Goal: Information Seeking & Learning: Learn about a topic

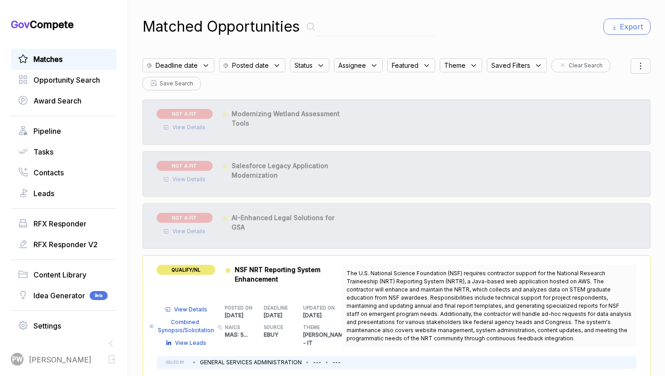
click at [198, 55] on div "Deadline date" at bounding box center [180, 63] width 76 height 19
click at [198, 61] on div "Deadline date" at bounding box center [178, 65] width 72 height 14
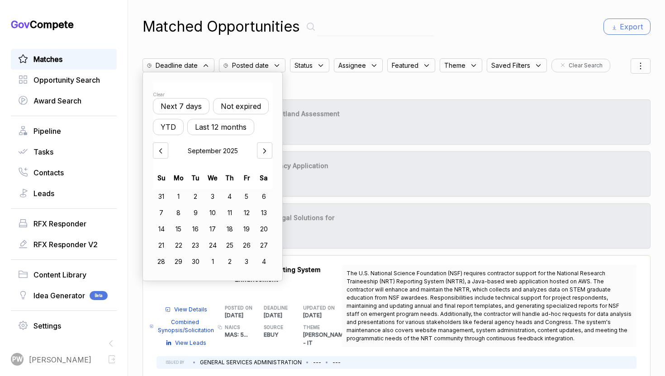
click at [239, 99] on button "Not expired" at bounding box center [241, 106] width 56 height 16
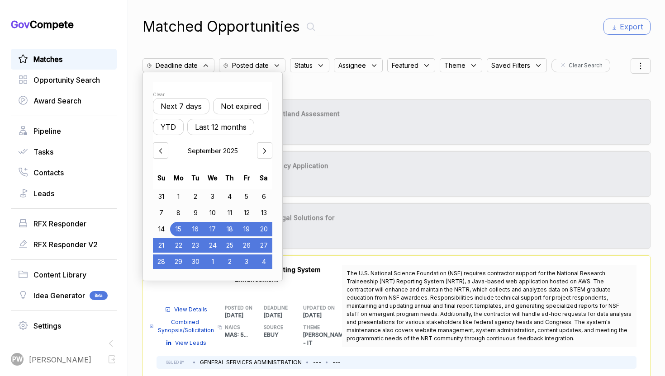
click at [304, 70] on div "Status" at bounding box center [309, 65] width 39 height 14
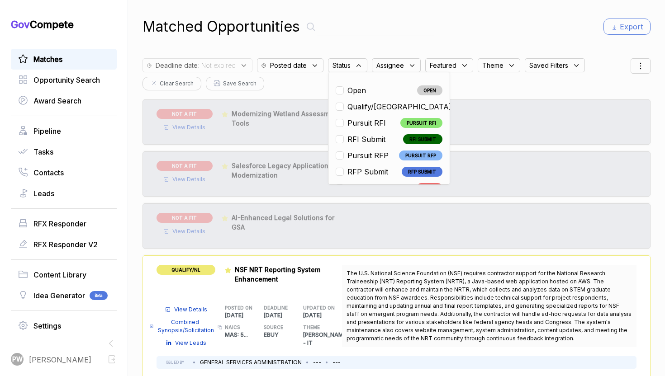
click at [368, 93] on li "Open OPEN" at bounding box center [389, 90] width 107 height 11
checkbox input "true"
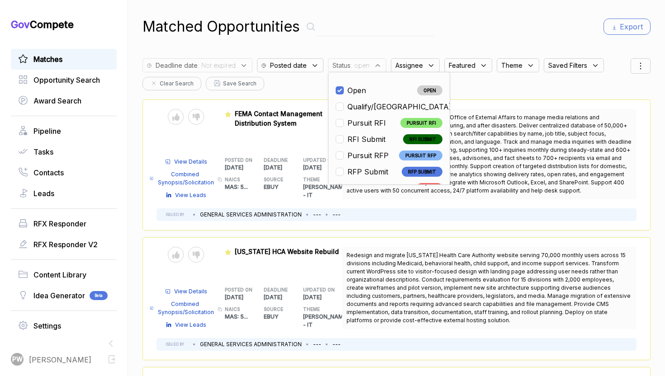
click at [333, 302] on p "2025-09-12" at bounding box center [322, 297] width 39 height 8
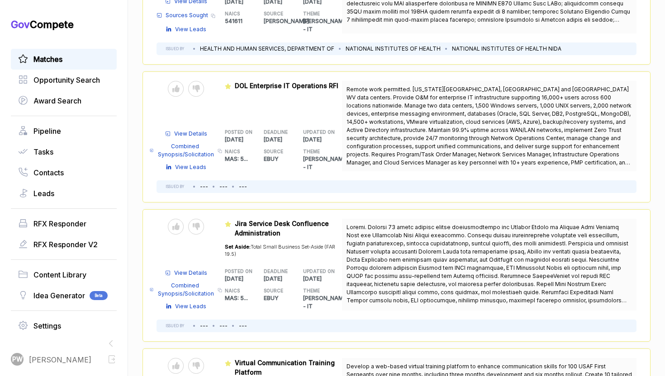
scroll to position [1001, 0]
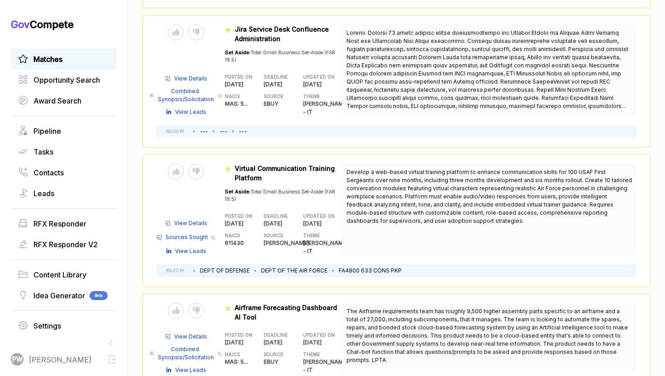
scroll to position [1010, 0]
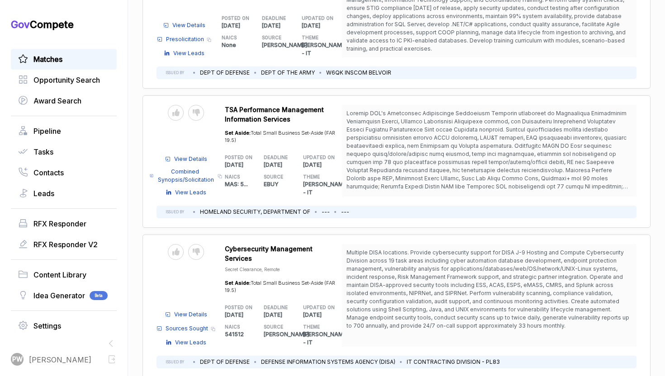
scroll to position [3603, 0]
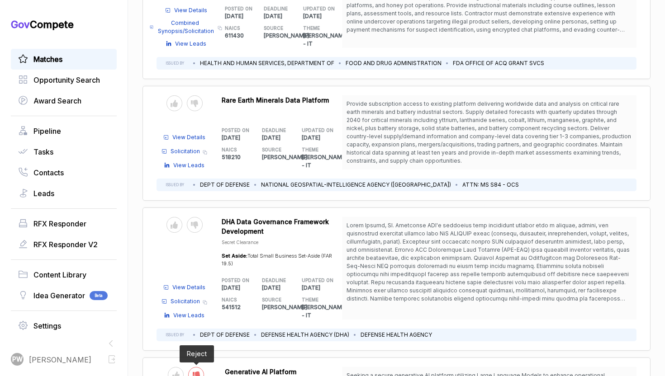
click at [195, 372] on icon at bounding box center [196, 375] width 7 height 7
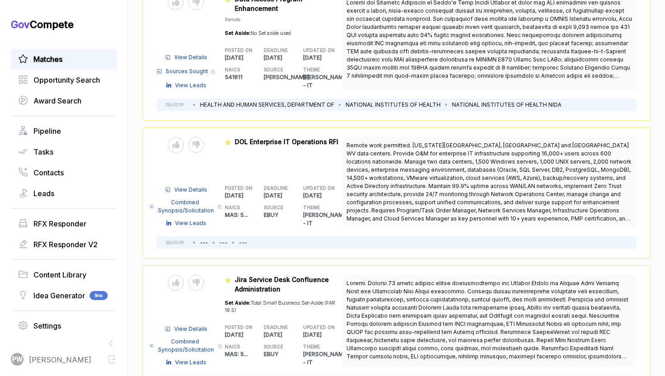
scroll to position [754, 0]
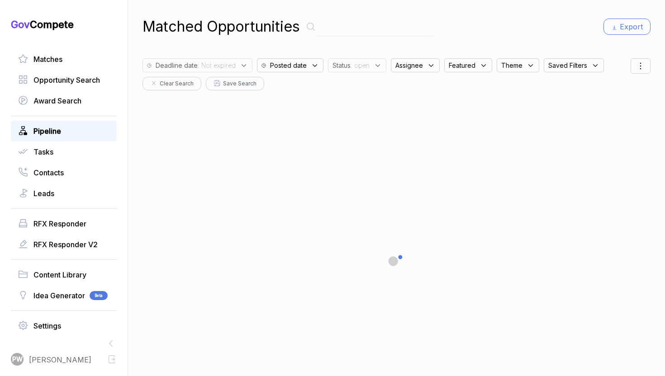
click at [78, 132] on link "Pipeline" at bounding box center [63, 131] width 91 height 11
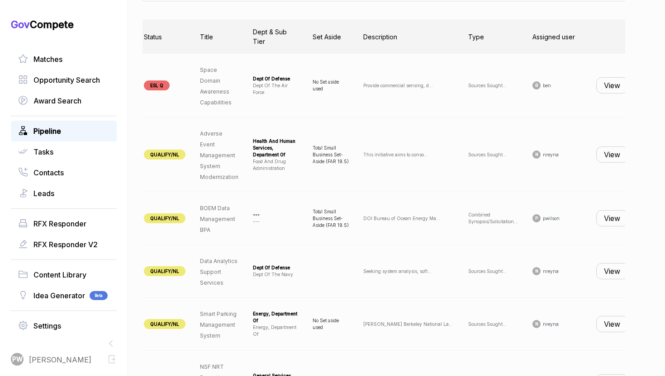
scroll to position [0, 88]
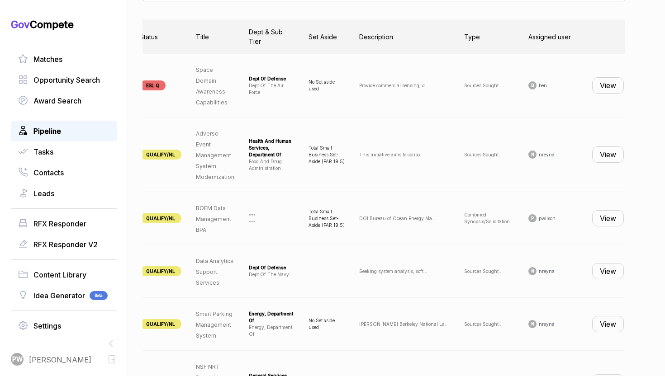
click at [611, 152] on button "View" at bounding box center [608, 154] width 32 height 16
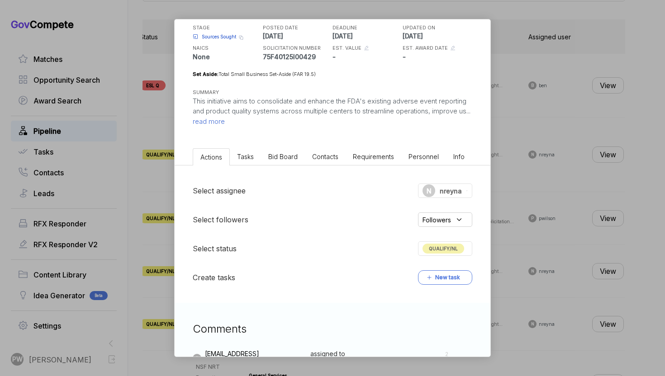
scroll to position [0, 0]
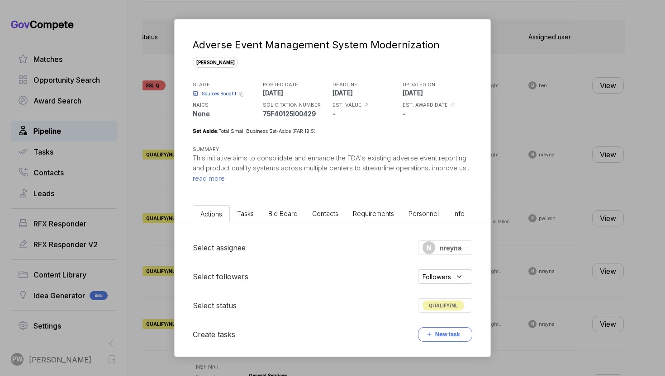
click at [257, 211] on li "Tasks" at bounding box center [245, 213] width 31 height 17
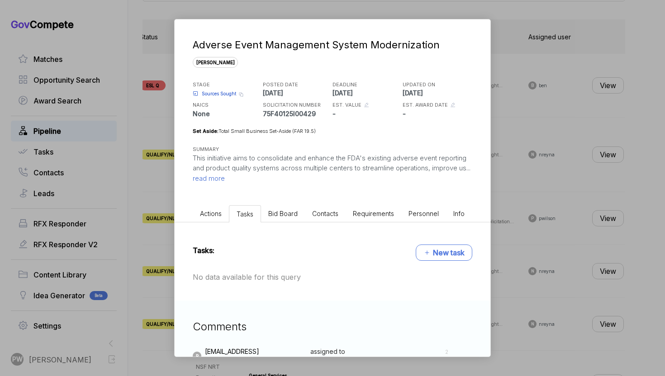
click at [289, 215] on span "Bid Board" at bounding box center [282, 214] width 29 height 8
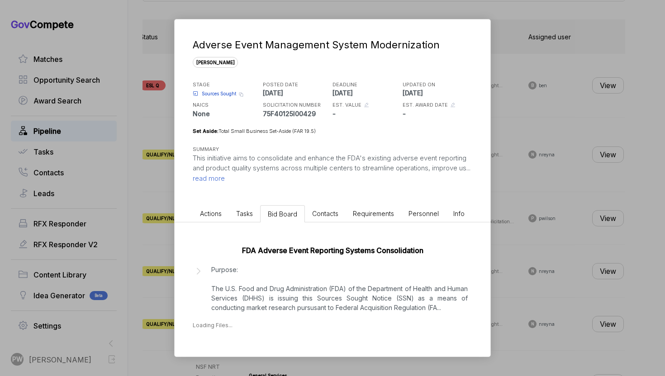
click at [286, 281] on p "Purpose: The U.S. Food and Drug Administration (FDA) of the Department of Healt…" at bounding box center [339, 288] width 256 height 47
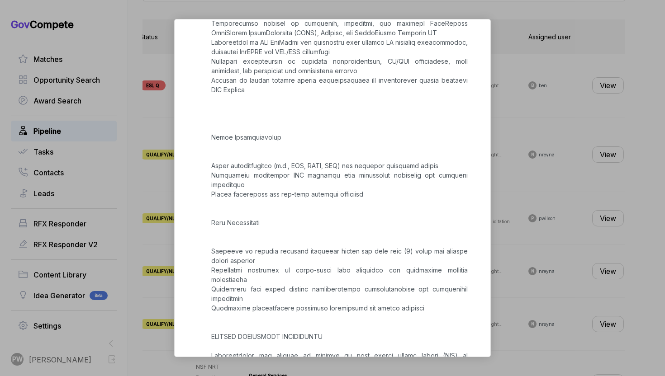
scroll to position [1093, 0]
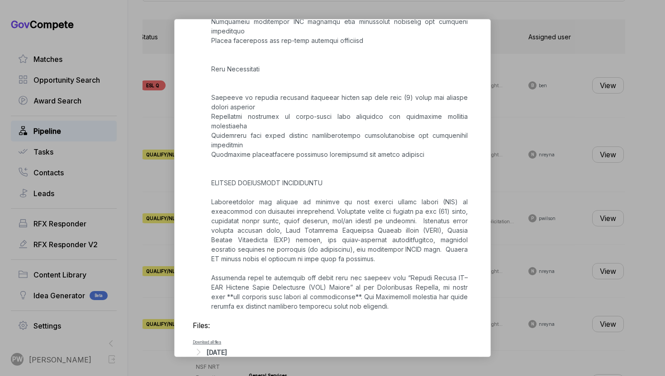
click at [539, 212] on div "Adverse Event Management System Modernization [PERSON_NAME] STAGE Sources Sough…" at bounding box center [332, 188] width 665 height 376
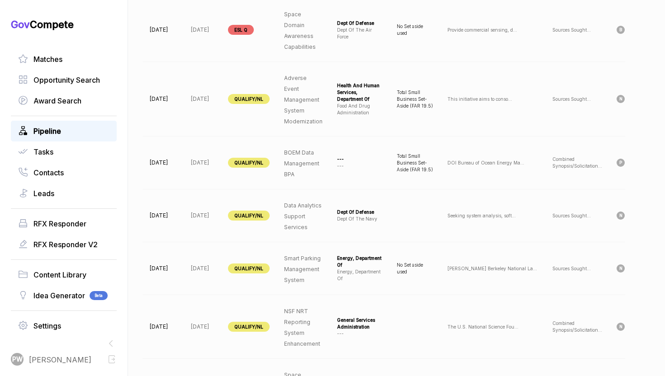
scroll to position [0, 88]
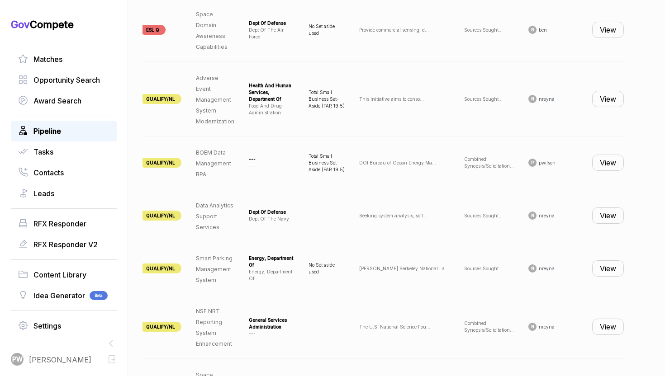
click at [601, 164] on button "View" at bounding box center [608, 163] width 32 height 16
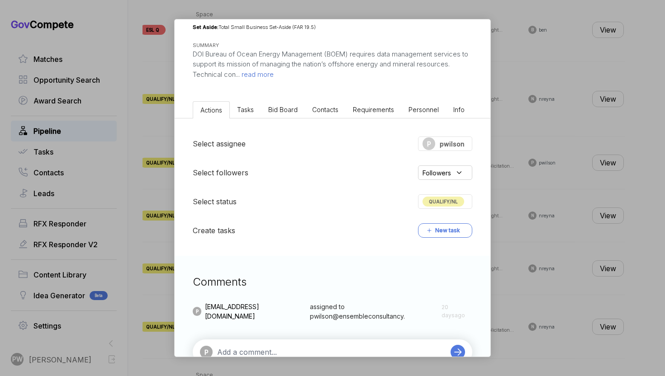
scroll to position [132, 0]
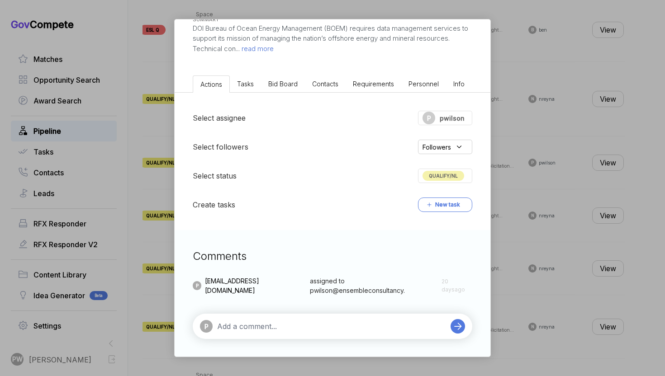
click at [266, 53] on p "DOI Bureau of Ocean Energy Management (BOEM) requires data management services …" at bounding box center [332, 39] width 279 height 31
click at [255, 49] on span "read more" at bounding box center [257, 48] width 34 height 9
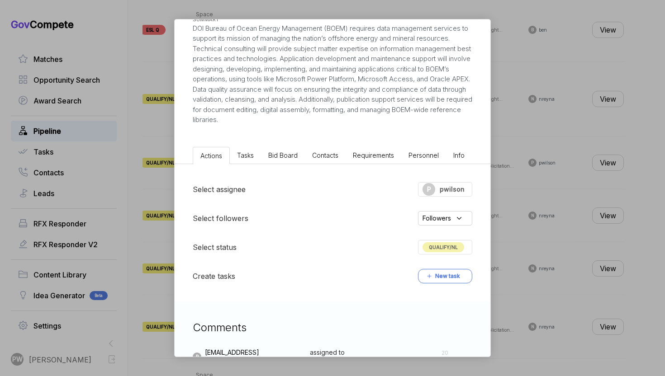
click at [278, 158] on span "Bid Board" at bounding box center [282, 155] width 29 height 8
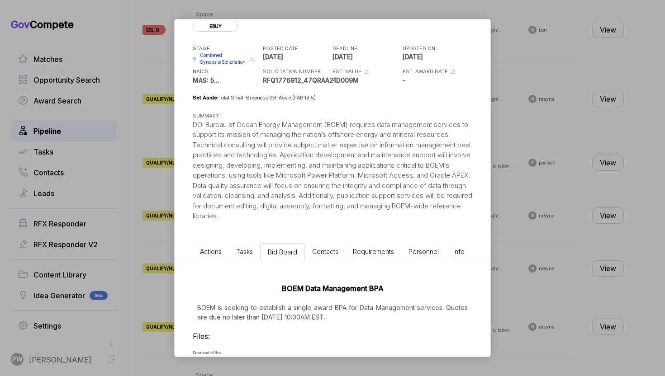
scroll to position [78, 0]
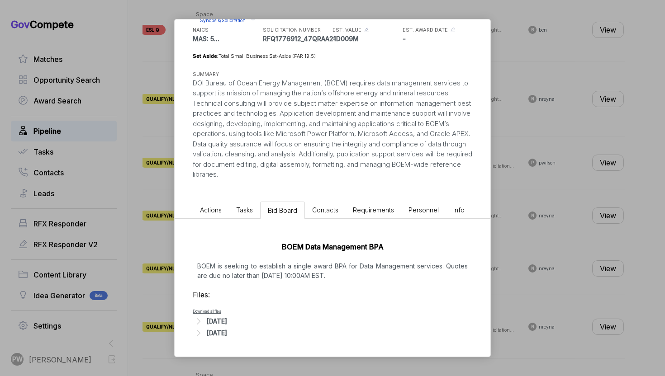
click at [306, 275] on p "BOEM is seeking to establish a single award BPA for Data Management services. Q…" at bounding box center [332, 270] width 279 height 19
click at [286, 274] on p "BOEM is seeking to establish a single award BPA for Data Management services. Q…" at bounding box center [332, 270] width 279 height 19
click at [251, 214] on li "Tasks" at bounding box center [244, 210] width 31 height 17
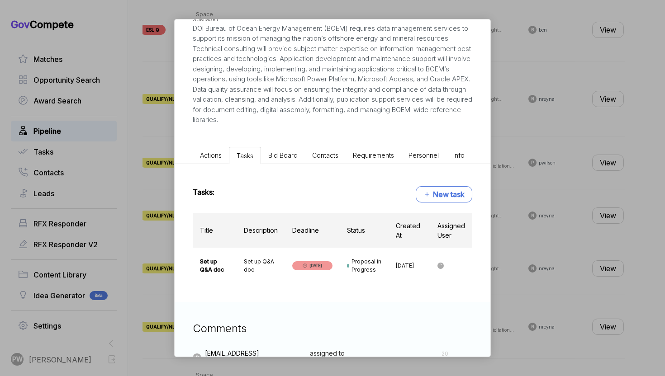
click at [202, 153] on span "Actions" at bounding box center [211, 155] width 22 height 8
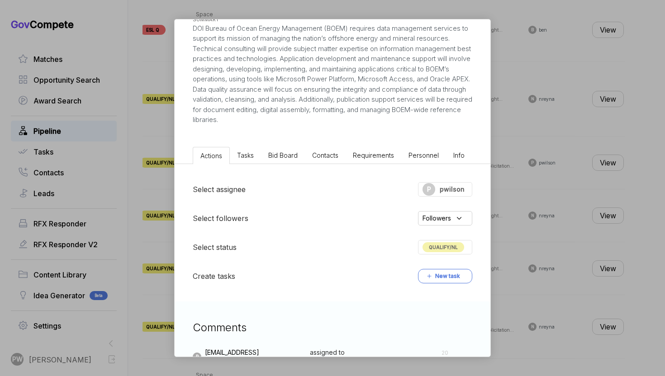
scroll to position [204, 0]
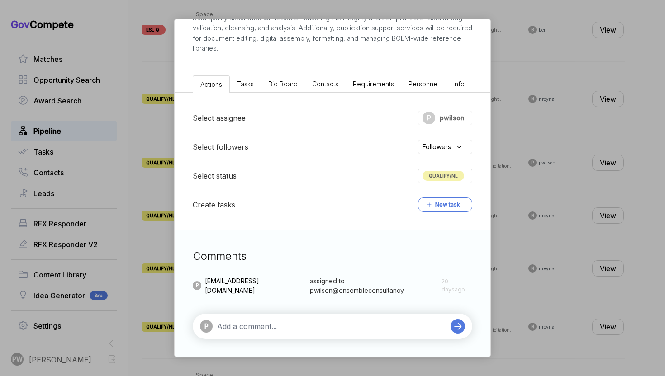
click at [288, 82] on span "Bid Board" at bounding box center [282, 84] width 29 height 8
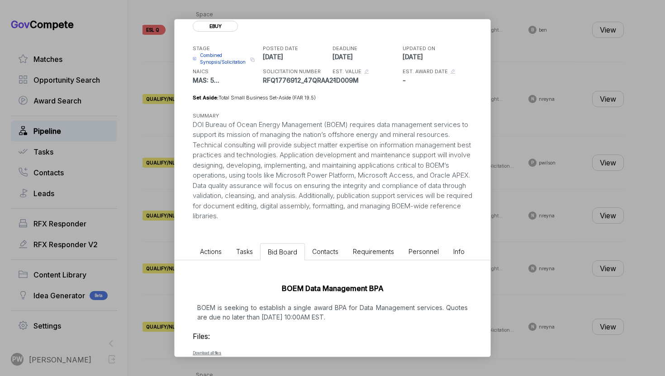
scroll to position [78, 0]
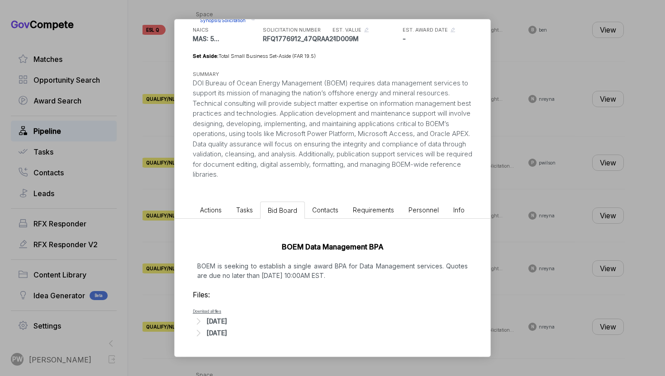
click at [220, 208] on span "Actions" at bounding box center [211, 210] width 22 height 8
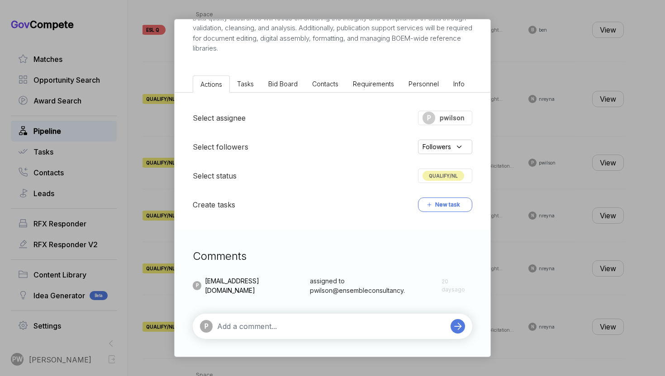
click at [439, 177] on span "QUALIFY/NL" at bounding box center [443, 176] width 42 height 10
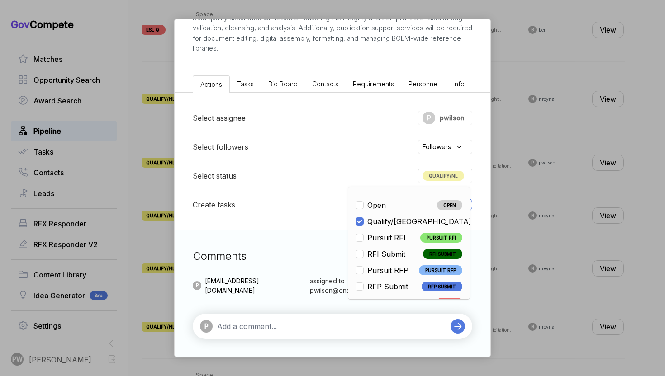
scroll to position [212, 0]
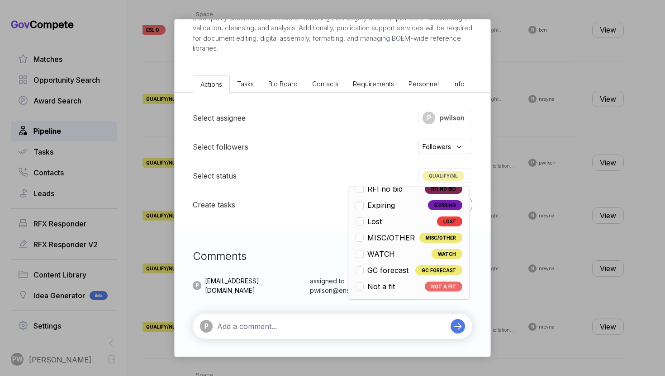
click at [390, 288] on span "Not a fit" at bounding box center [381, 286] width 28 height 11
checkbox input "false"
checkbox input "true"
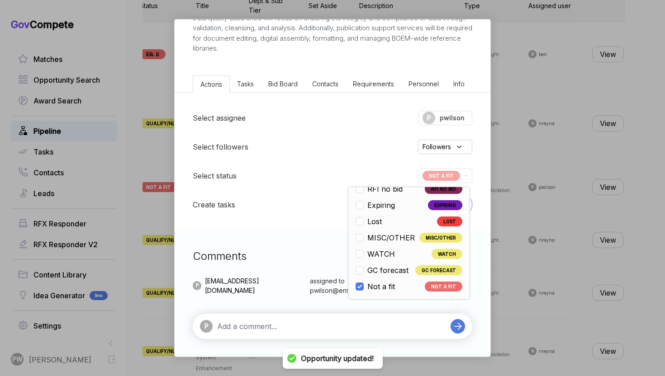
scroll to position [393, 0]
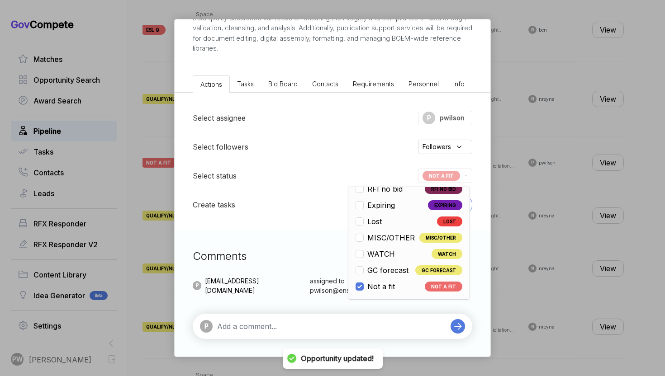
click at [564, 236] on div "BOEM Data Management BPA ebuy STAGE Combined Synopsis/Solicitation Copy link PO…" at bounding box center [332, 188] width 665 height 376
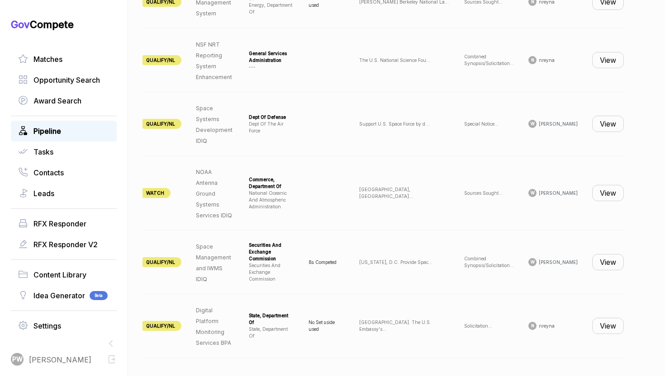
scroll to position [670, 0]
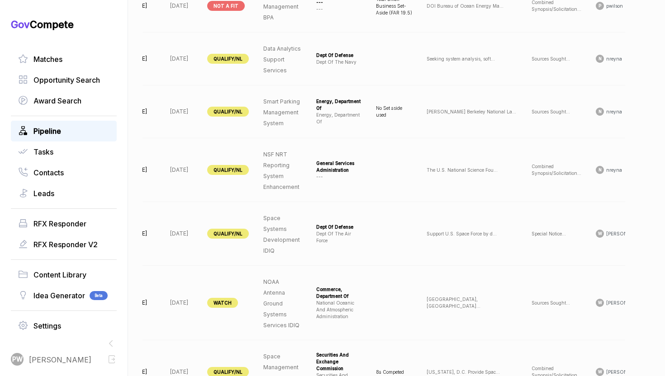
scroll to position [0, 88]
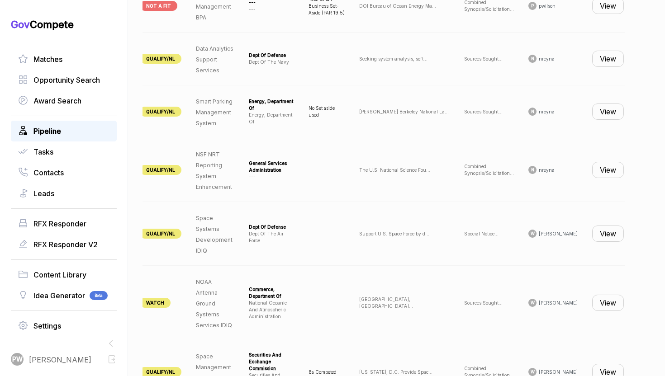
click at [611, 177] on button "View" at bounding box center [608, 170] width 32 height 16
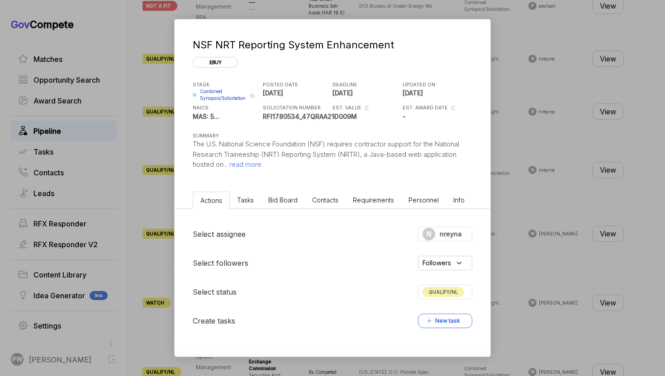
scroll to position [177, 0]
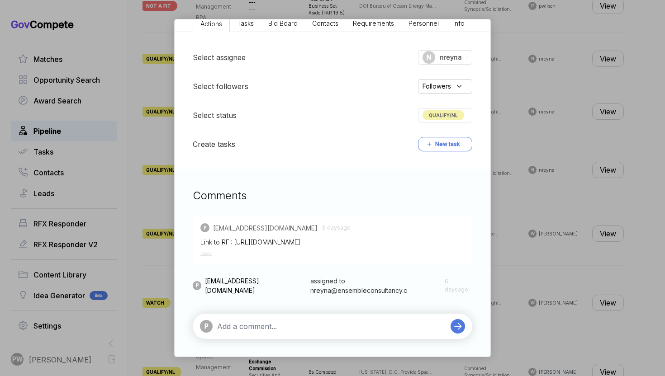
click at [593, 240] on div "NSF NRT Reporting System Enhancement ebuy STAGE Combined Synopsis/Solicitation …" at bounding box center [332, 188] width 665 height 376
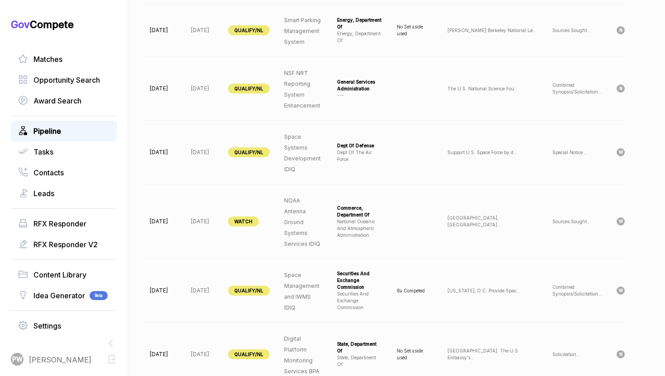
scroll to position [0, 88]
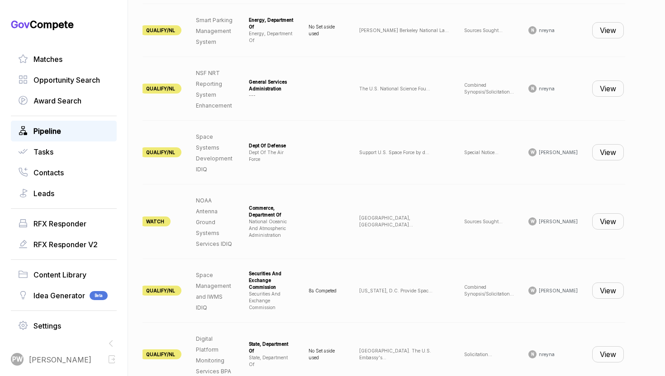
click at [600, 213] on button "View" at bounding box center [608, 221] width 32 height 16
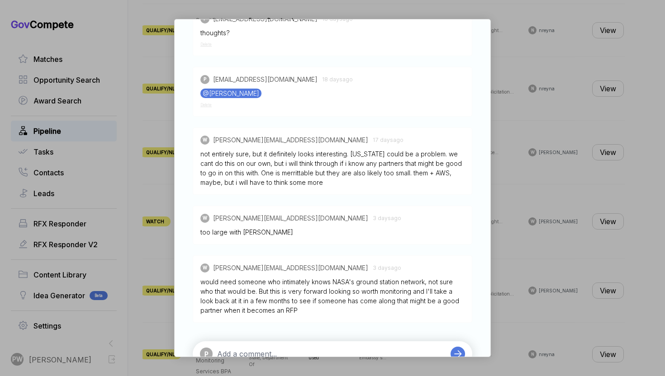
scroll to position [434, 0]
click at [515, 187] on div "NOAA Antenna Ground Systems Services IDIQ [PERSON_NAME] STAGE Sources Sought Co…" at bounding box center [332, 188] width 665 height 376
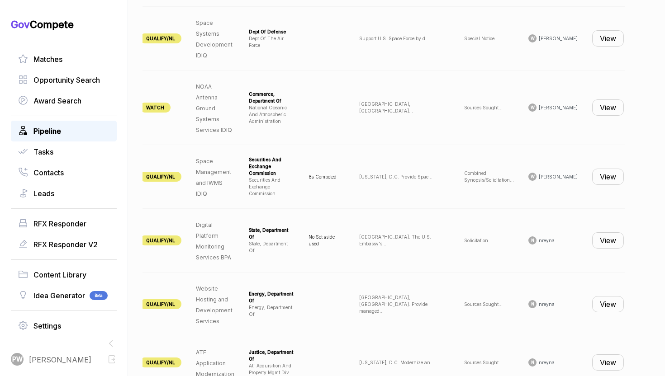
scroll to position [788, 0]
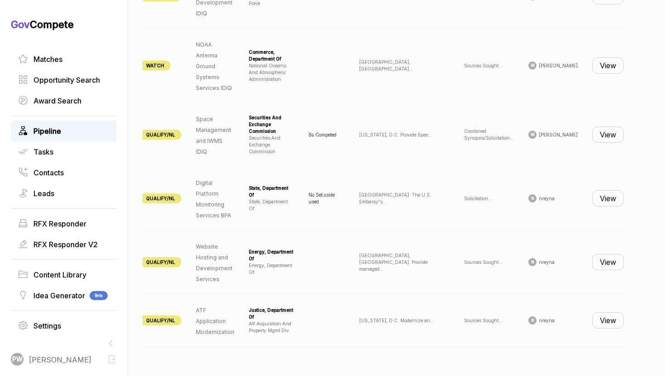
click at [602, 203] on button "View" at bounding box center [608, 198] width 32 height 16
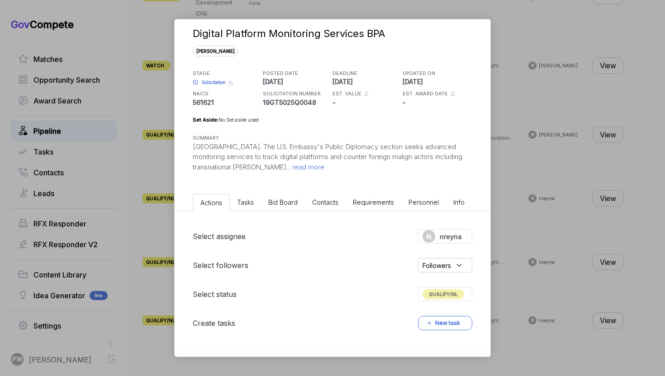
scroll to position [0, 0]
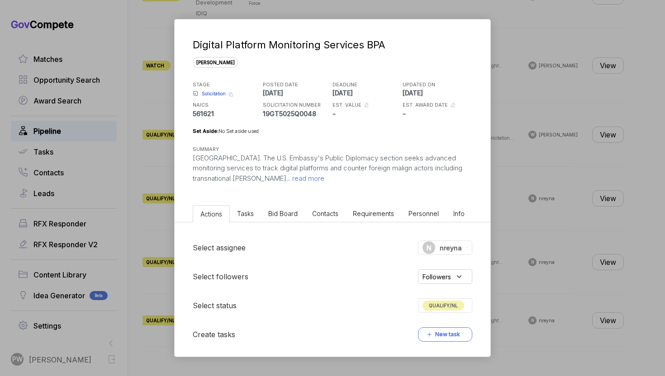
click at [269, 184] on div "Digital Platform Monitoring Services BPA [PERSON_NAME] STAGE Solicitation Copy …" at bounding box center [333, 110] width 316 height 183
click at [290, 181] on span "read more" at bounding box center [307, 178] width 34 height 9
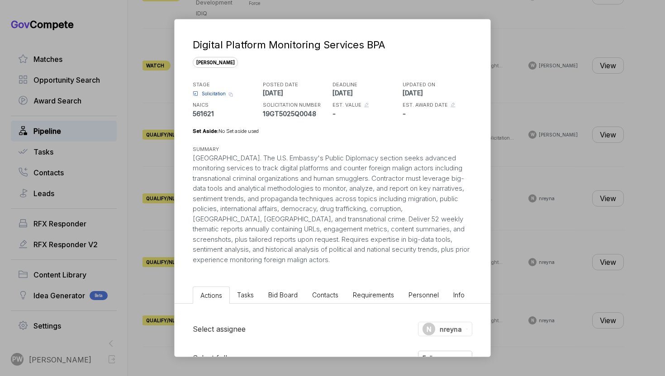
click at [620, 189] on div "Digital Platform Monitoring Services BPA [PERSON_NAME] STAGE Solicitation Copy …" at bounding box center [332, 188] width 665 height 376
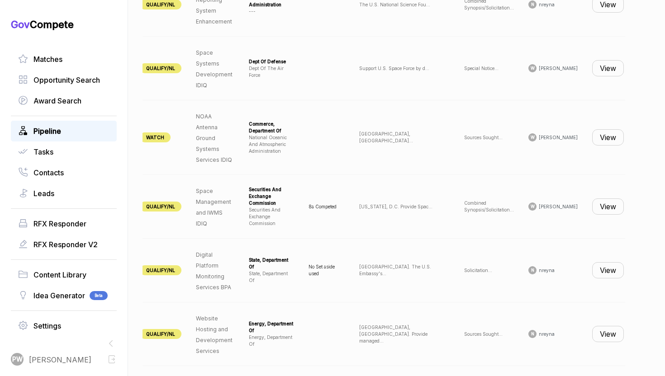
click at [619, 278] on td "View" at bounding box center [608, 271] width 46 height 64
click at [609, 275] on button "View" at bounding box center [608, 270] width 32 height 16
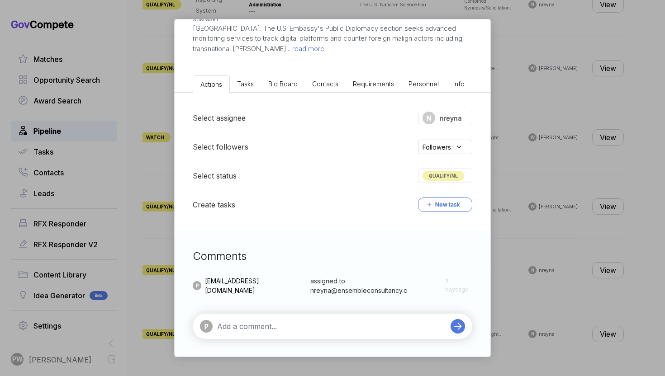
click at [610, 210] on div "Digital Platform Monitoring Services BPA [PERSON_NAME] STAGE Solicitation Copy …" at bounding box center [332, 188] width 665 height 376
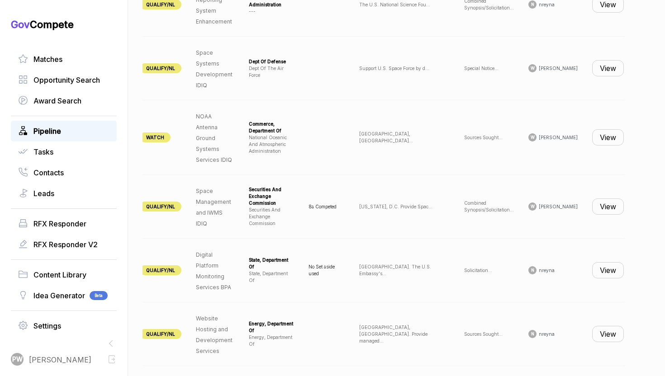
click at [607, 213] on button "View" at bounding box center [608, 206] width 32 height 16
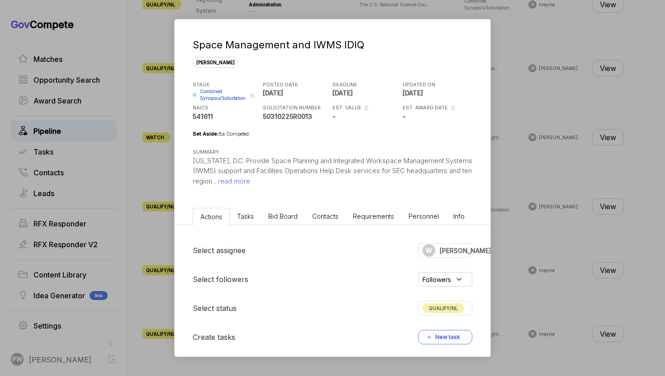
click at [627, 224] on div "Space Management and IWMS IDIQ [PERSON_NAME] STAGE Combined Synopsis/Solicitati…" at bounding box center [332, 188] width 665 height 376
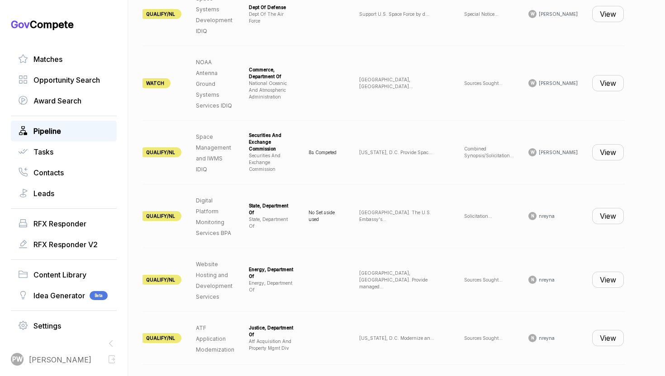
scroll to position [770, 0]
click at [602, 340] on button "View" at bounding box center [608, 339] width 32 height 16
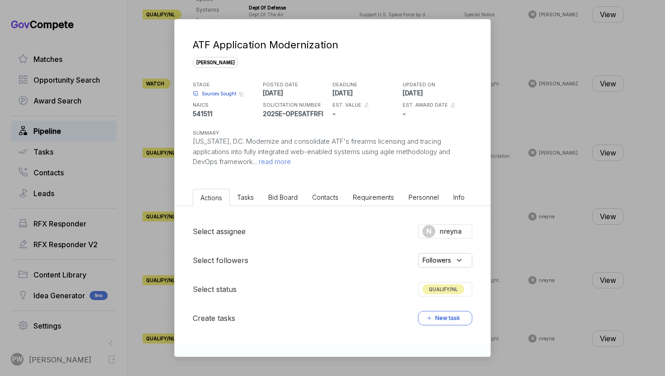
scroll to position [83, 0]
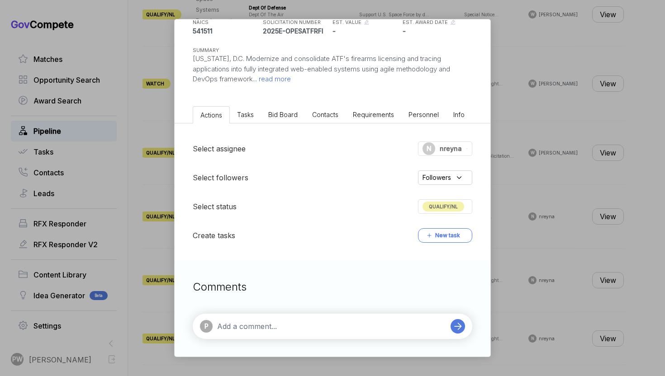
click at [564, 232] on div "ATF Application Modernization [PERSON_NAME] STAGE Sources Sought Copy link POST…" at bounding box center [332, 188] width 665 height 376
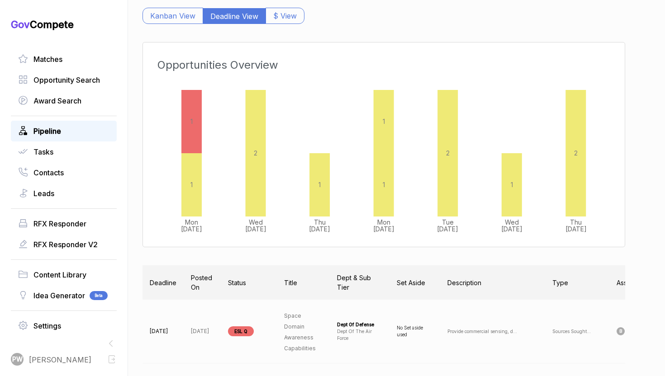
scroll to position [0, 0]
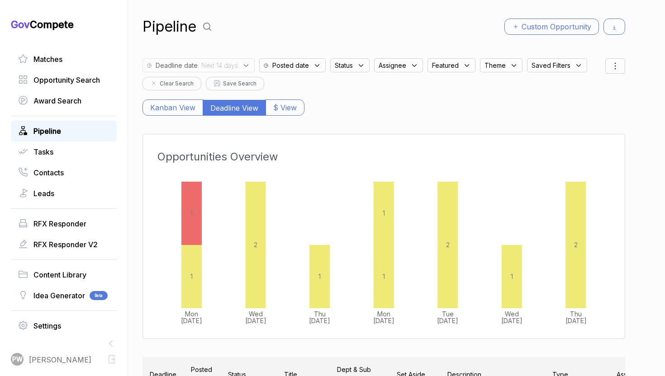
click at [236, 64] on span ": Next 14 days" at bounding box center [218, 65] width 40 height 9
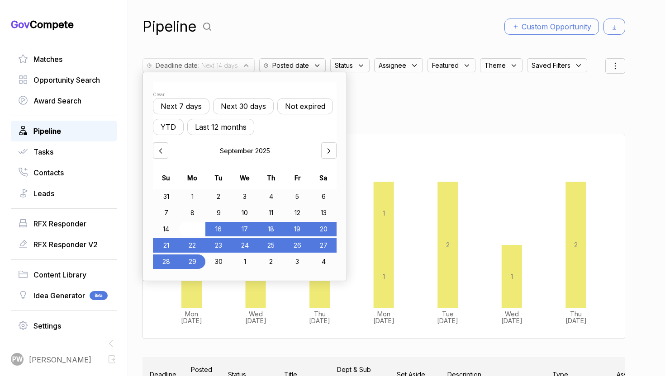
click at [189, 226] on div "15" at bounding box center [192, 229] width 26 height 14
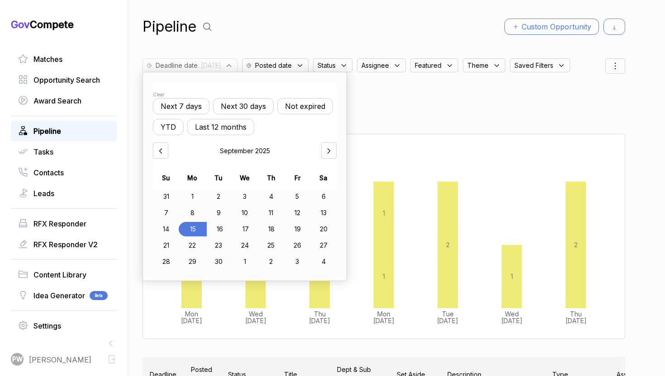
click at [326, 146] on div at bounding box center [328, 150] width 15 height 16
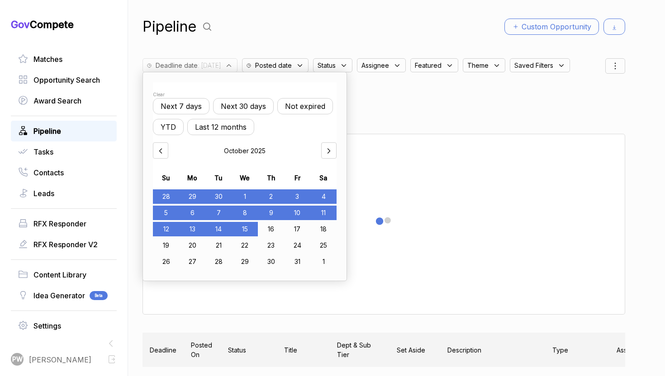
click at [246, 227] on div "15" at bounding box center [245, 229] width 26 height 14
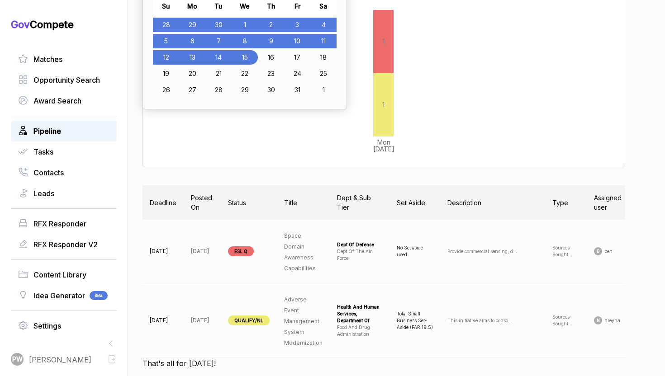
scroll to position [183, 0]
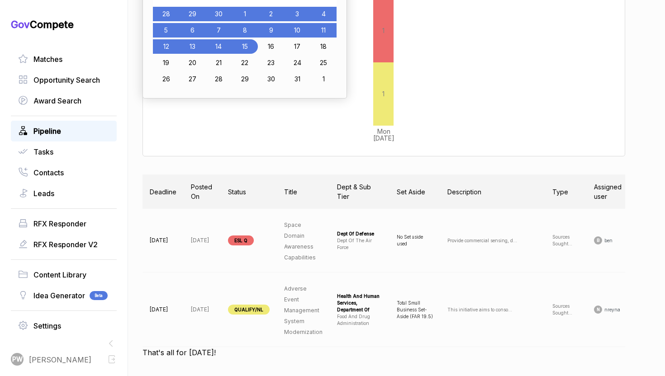
click at [411, 245] on p "No Set aside used" at bounding box center [415, 241] width 36 height 14
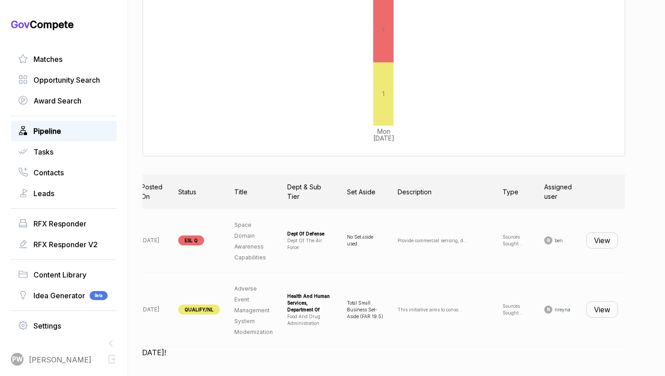
scroll to position [157, 0]
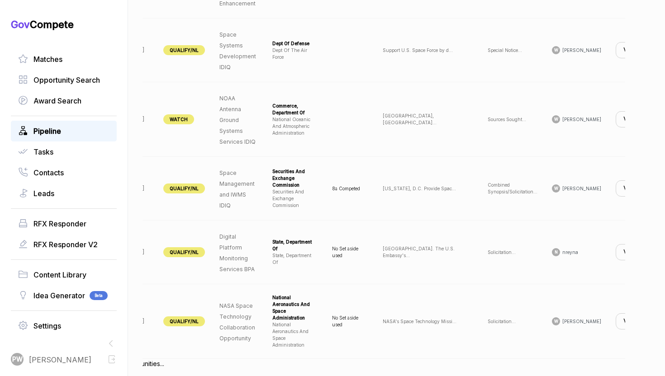
scroll to position [659, 0]
